Goal: Find specific page/section: Find specific page/section

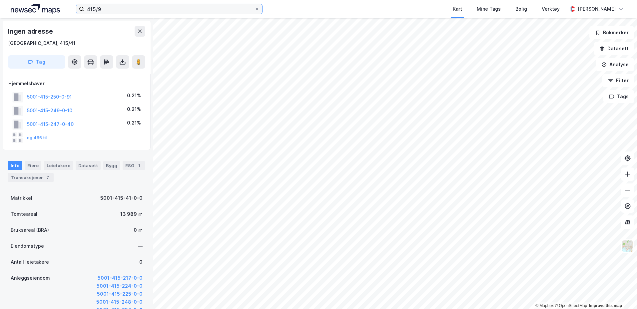
scroll to position [0, 0]
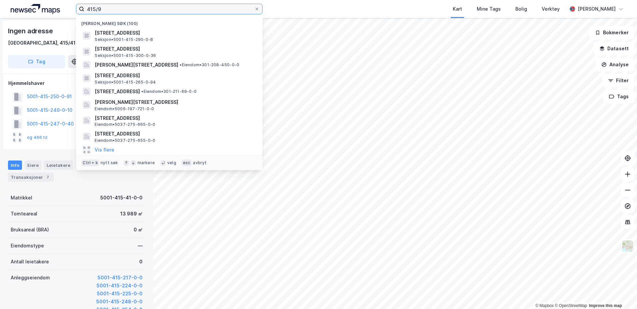
drag, startPoint x: 104, startPoint y: 13, endPoint x: 88, endPoint y: 13, distance: 16.0
click at [88, 13] on input "415/9" at bounding box center [169, 9] width 170 height 10
click at [107, 12] on input "415/9" at bounding box center [169, 9] width 170 height 10
drag, startPoint x: 104, startPoint y: 11, endPoint x: 81, endPoint y: 12, distance: 23.4
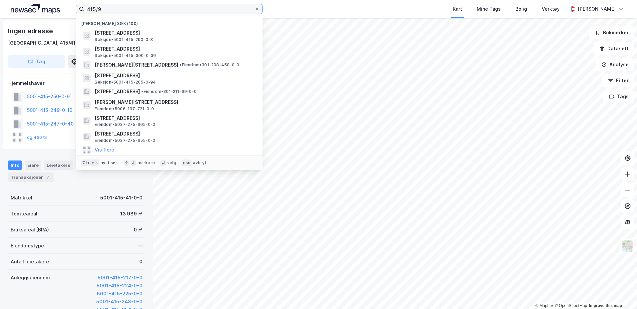
click at [81, 12] on label "415/9" at bounding box center [169, 9] width 187 height 11
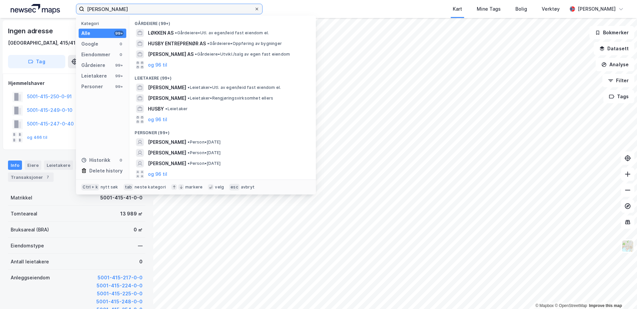
type input "[PERSON_NAME]"
click at [256, 10] on icon at bounding box center [257, 9] width 4 height 4
click at [254, 10] on input "[PERSON_NAME]" at bounding box center [169, 9] width 170 height 10
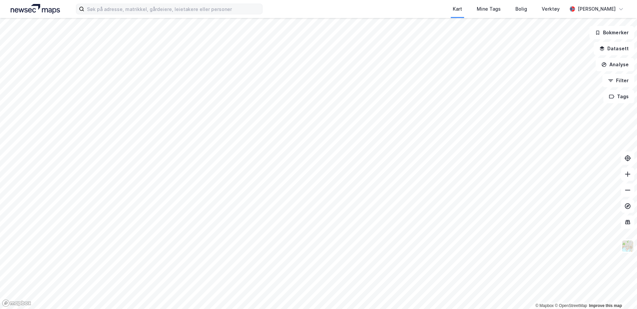
click at [278, 8] on div "Kart Mine Tags Bolig Verktøy [PERSON_NAME]" at bounding box center [318, 9] width 637 height 18
